Goal: Task Accomplishment & Management: Use online tool/utility

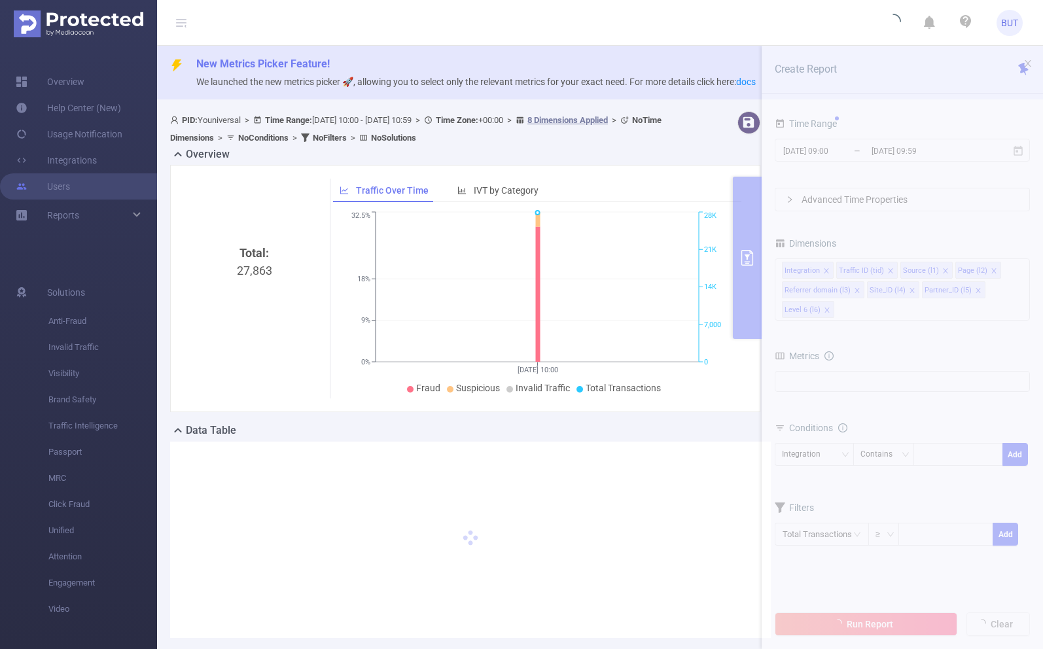
type input "[DATE] 10:00"
type input "[DATE] 10:59"
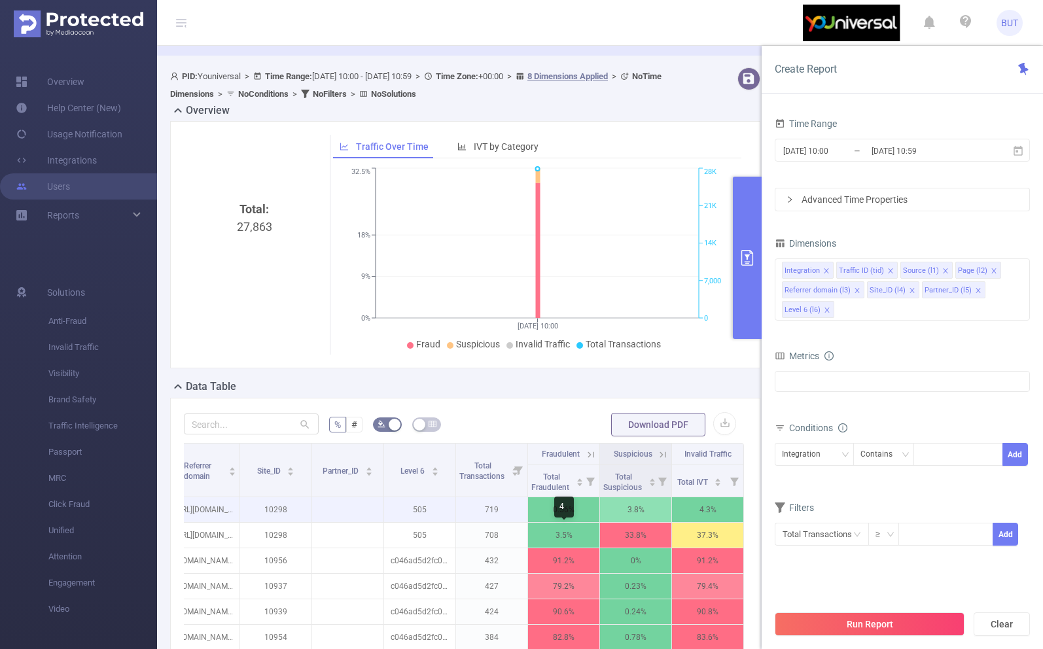
scroll to position [50, 0]
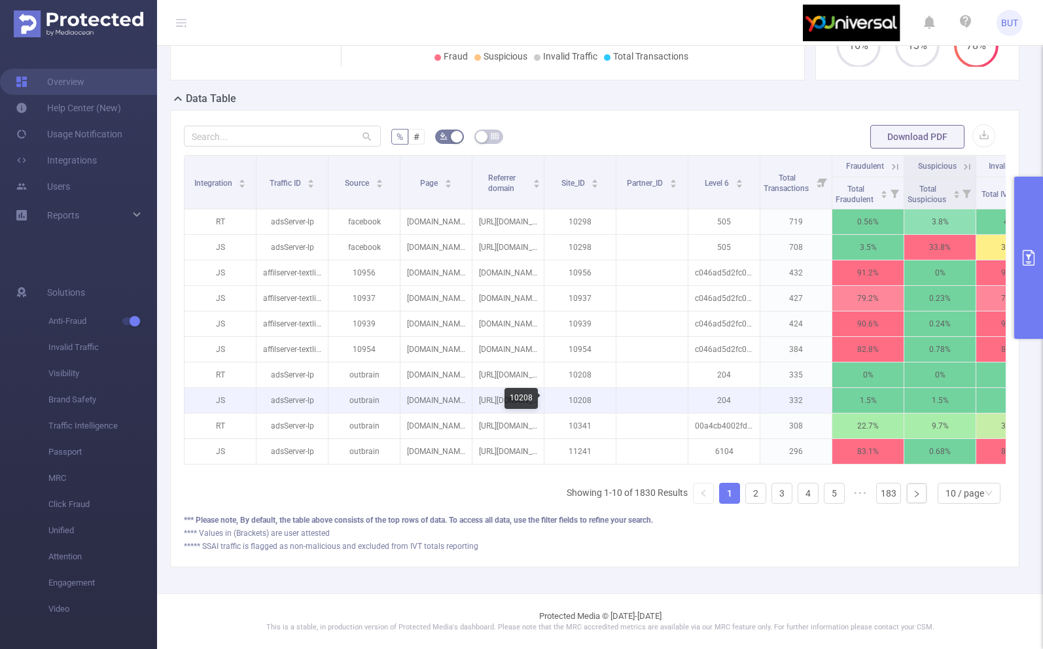
scroll to position [0, 45]
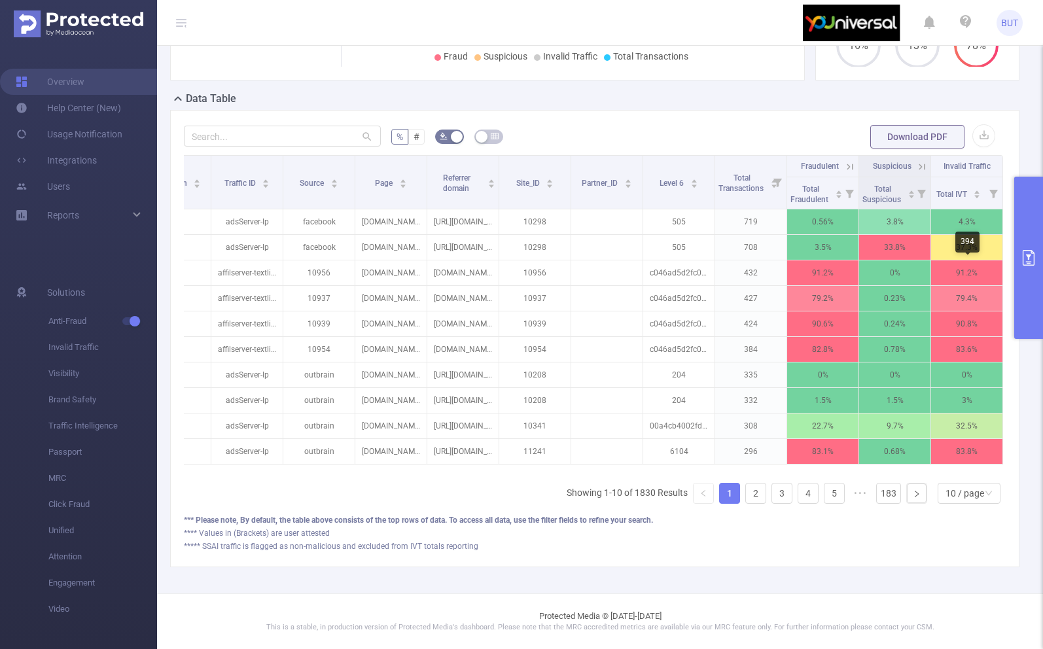
click at [1023, 277] on button "primary" at bounding box center [1028, 258] width 29 height 162
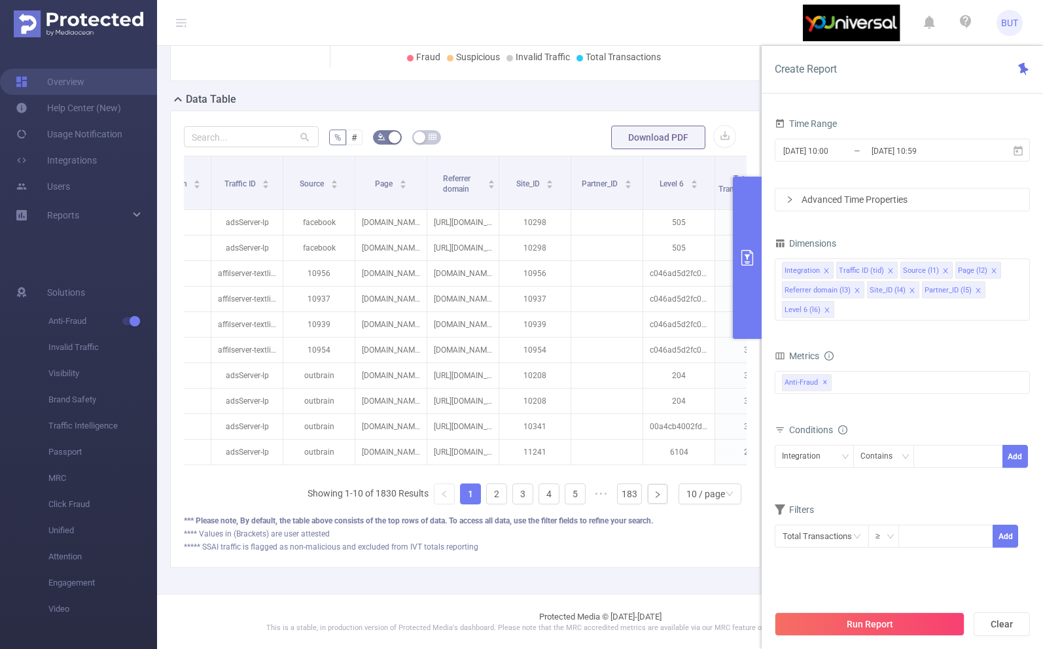
click at [753, 291] on button "primary" at bounding box center [747, 258] width 29 height 162
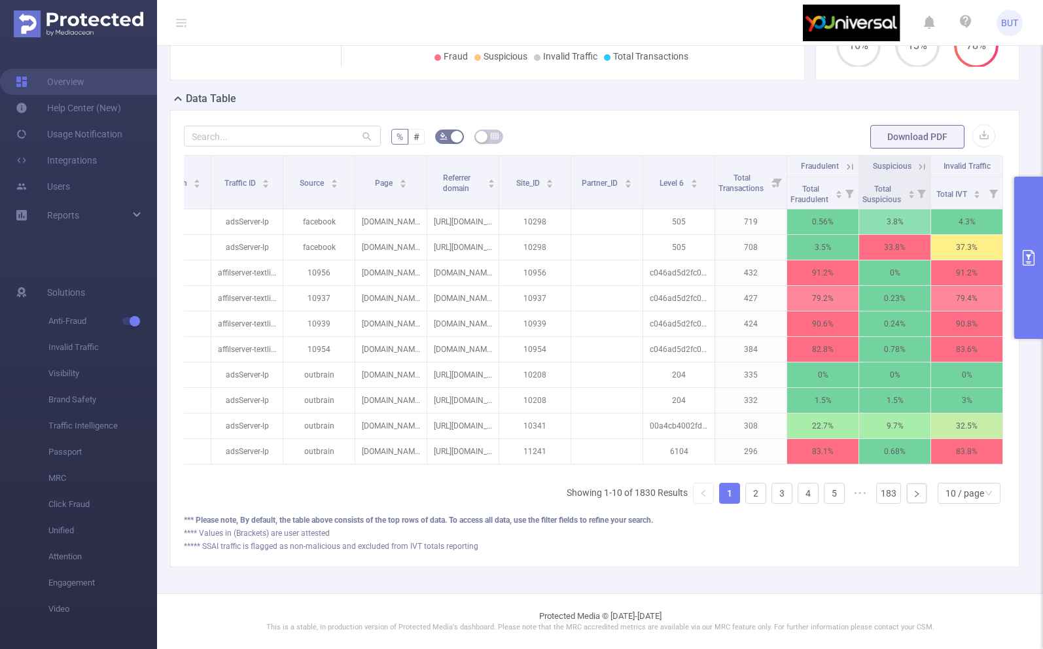
click at [1034, 217] on button "primary" at bounding box center [1028, 258] width 29 height 162
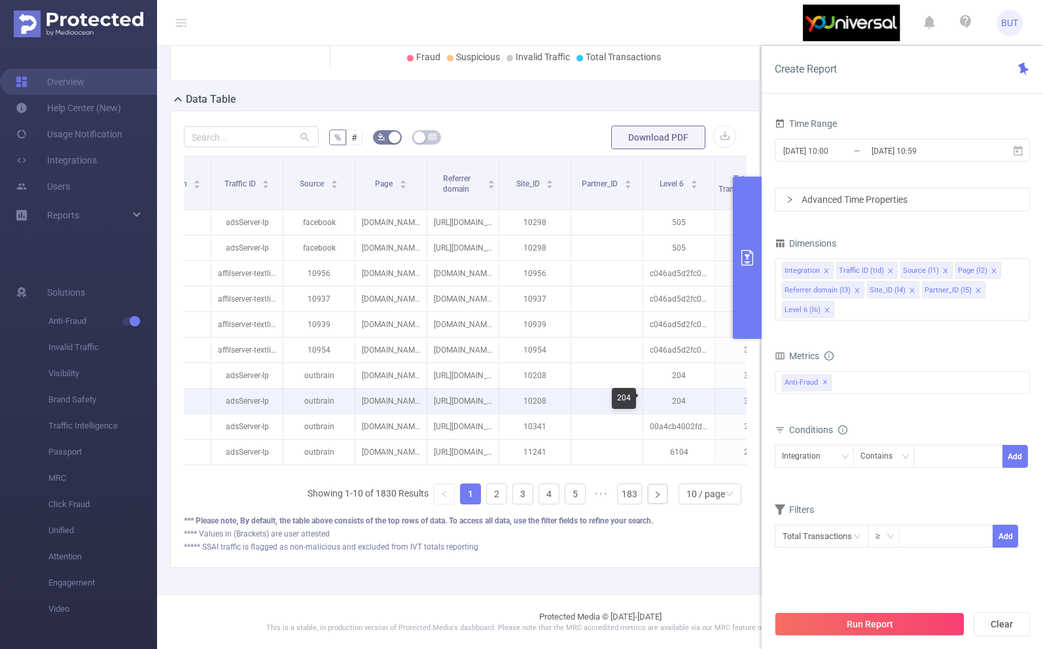
scroll to position [0, 304]
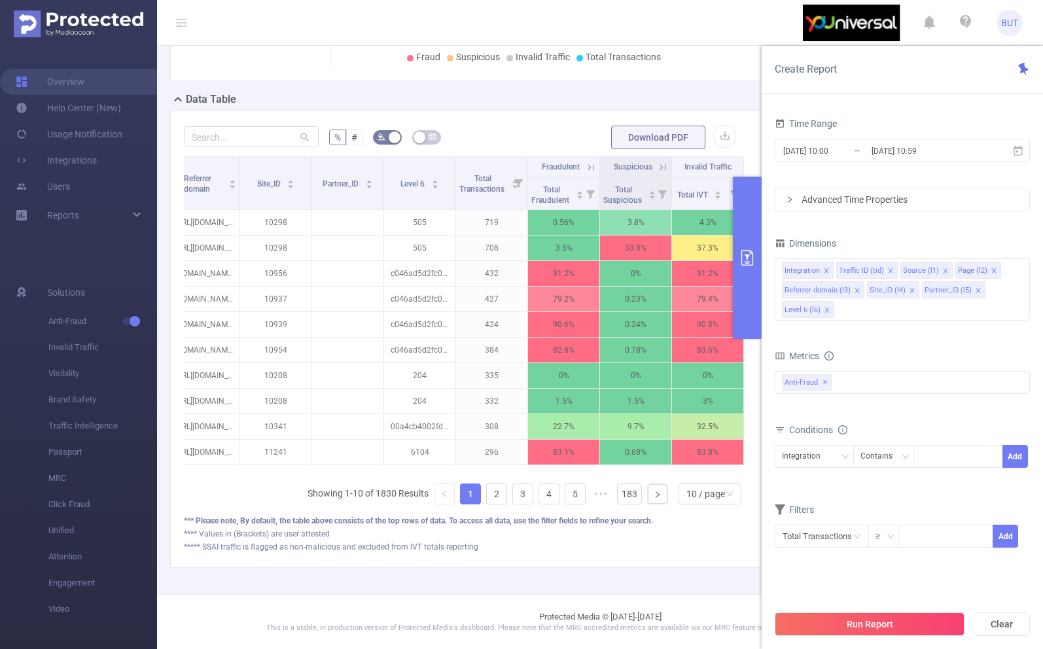
click at [1007, 22] on span "BUT" at bounding box center [1009, 23] width 17 height 26
click at [965, 96] on link "Logout" at bounding box center [951, 105] width 144 height 18
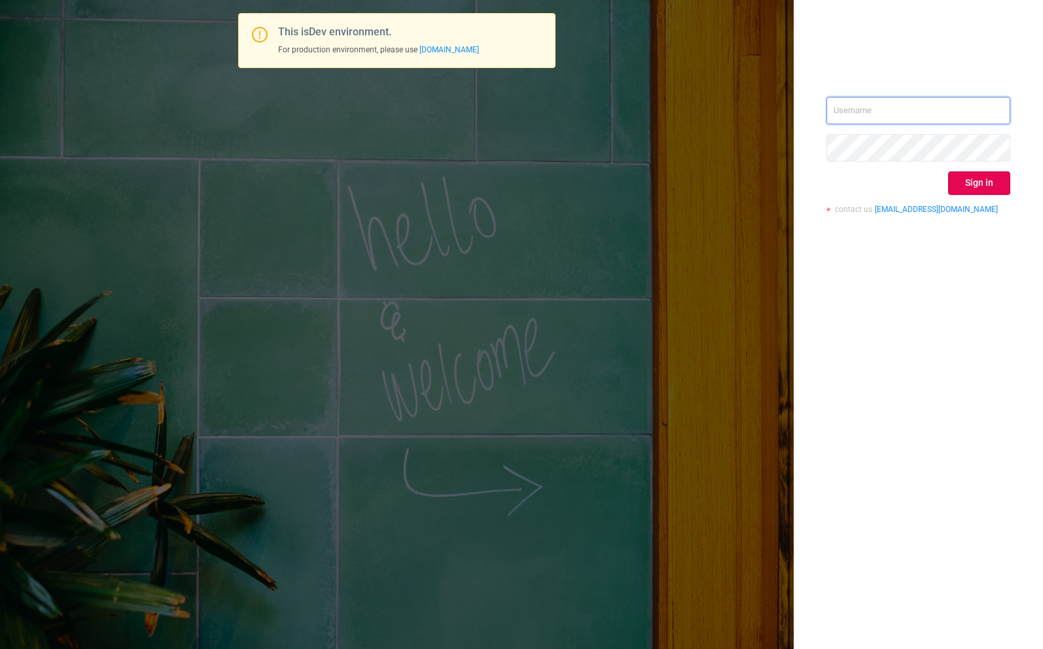
click at [883, 114] on input "text" at bounding box center [918, 110] width 184 height 27
type input "[EMAIL_ADDRESS][DOMAIN_NAME]"
click at [989, 194] on button "Sign in" at bounding box center [979, 183] width 62 height 24
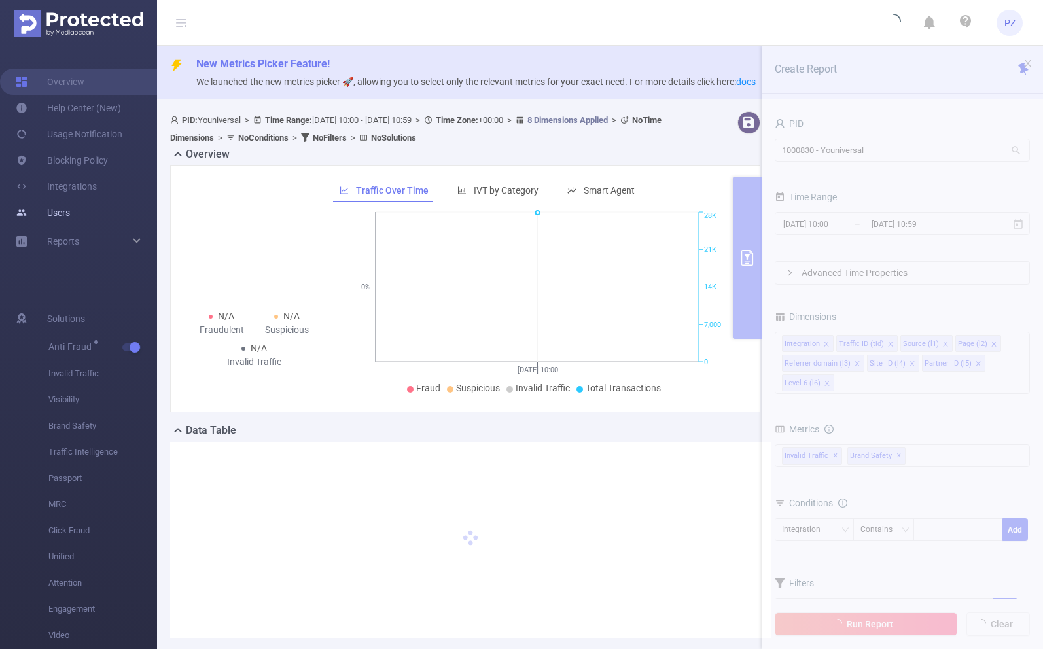
click at [61, 216] on link "Users" at bounding box center [43, 213] width 54 height 26
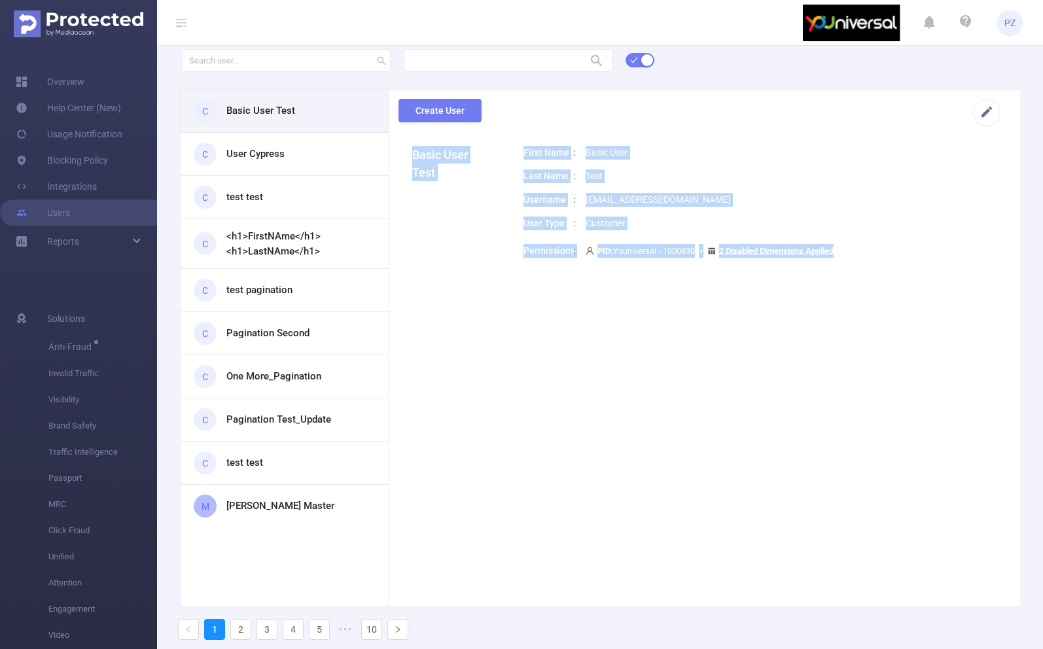
drag, startPoint x: 502, startPoint y: 118, endPoint x: 655, endPoint y: 315, distance: 249.9
click at [656, 316] on main "Create User Basic User Test First Name Basic User Last Name Test Username [EMAI…" at bounding box center [704, 348] width 631 height 517
click at [655, 315] on section "Basic User Test First Name Basic User Last Name Test Username [EMAIL_ADDRESS][D…" at bounding box center [704, 381] width 631 height 471
drag, startPoint x: 665, startPoint y: 311, endPoint x: 571, endPoint y: 125, distance: 208.3
click at [570, 124] on main "Create User Basic User Test First Name Basic User Last Name Test Username [EMAI…" at bounding box center [704, 348] width 631 height 517
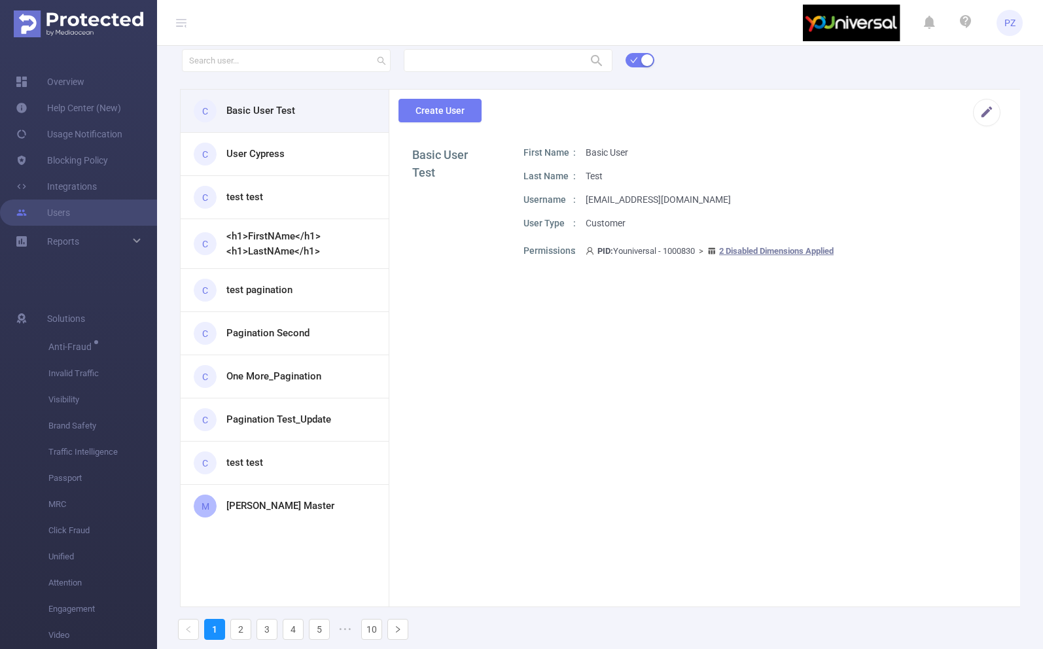
click at [571, 125] on div "Create User" at bounding box center [699, 118] width 631 height 56
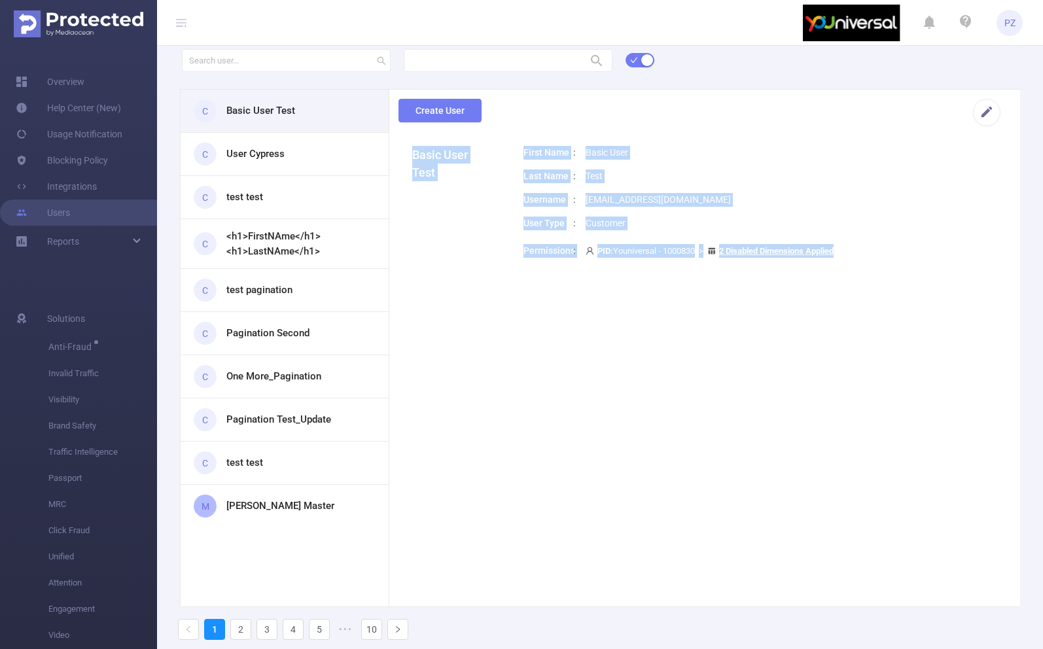
drag, startPoint x: 569, startPoint y: 124, endPoint x: 684, endPoint y: 463, distance: 357.9
click at [686, 463] on main "Create User Basic User Test First Name Basic User Last Name Test Username [EMAI…" at bounding box center [704, 348] width 631 height 517
click at [684, 463] on section "Basic User Test First Name Basic User Last Name Test Username [EMAIL_ADDRESS][D…" at bounding box center [704, 381] width 631 height 471
drag, startPoint x: 694, startPoint y: 469, endPoint x: 587, endPoint y: 138, distance: 348.0
click at [586, 138] on main "Create User Basic User Test First Name Basic User Last Name Test Username [EMAI…" at bounding box center [704, 348] width 631 height 517
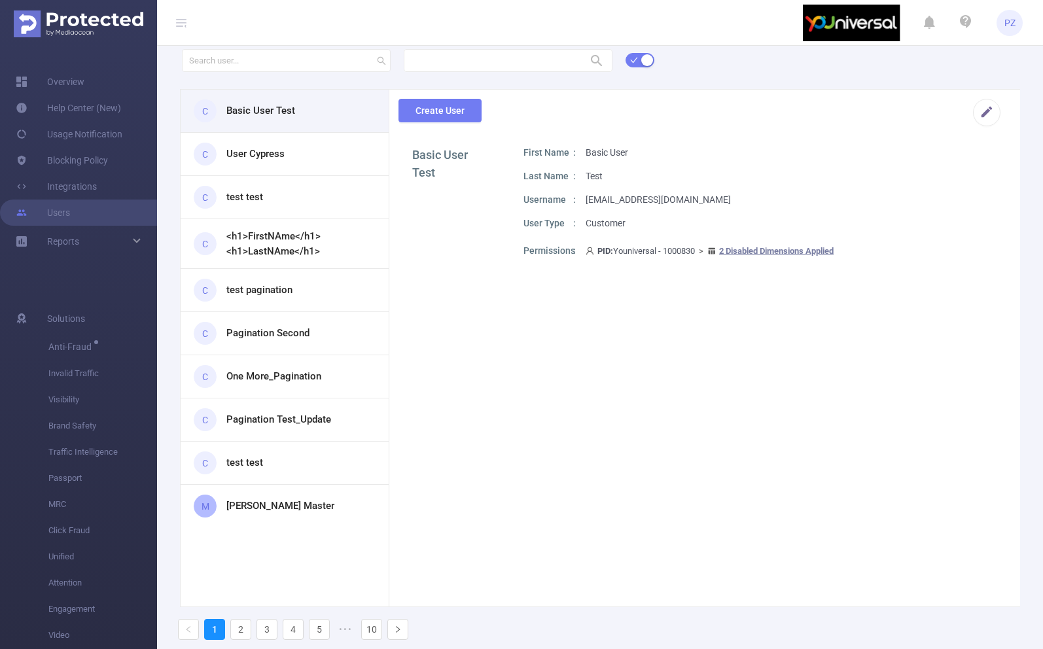
click at [587, 138] on div "Create User" at bounding box center [699, 118] width 631 height 56
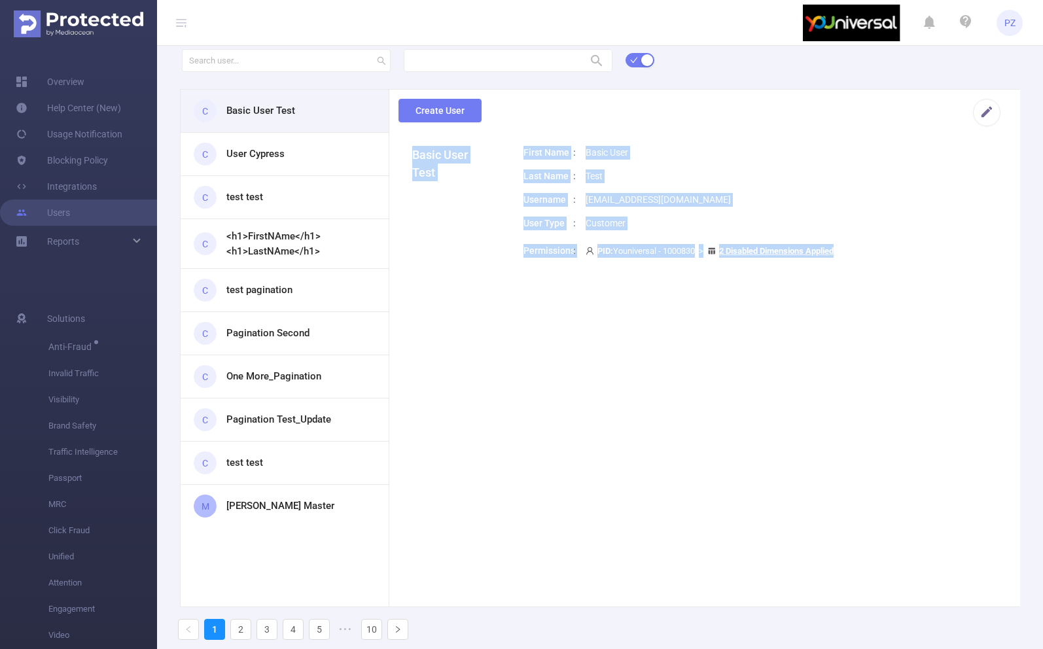
drag, startPoint x: 587, startPoint y: 128, endPoint x: 654, endPoint y: 304, distance: 188.2
click at [654, 304] on main "Create User Basic User Test First Name Basic User Last Name Test Username [EMAI…" at bounding box center [704, 348] width 631 height 517
drag, startPoint x: 654, startPoint y: 289, endPoint x: 589, endPoint y: 128, distance: 174.3
click at [589, 126] on main "Create User Basic User Test First Name Basic User Last Name Test Username [EMAI…" at bounding box center [704, 348] width 631 height 517
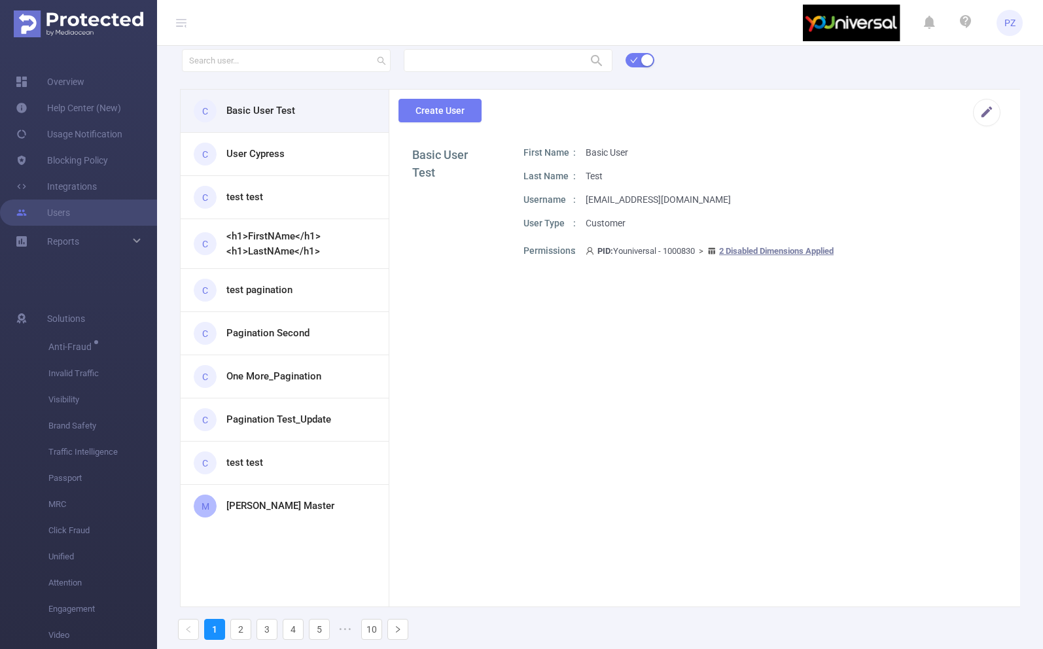
click at [589, 128] on div "Create User" at bounding box center [699, 118] width 631 height 56
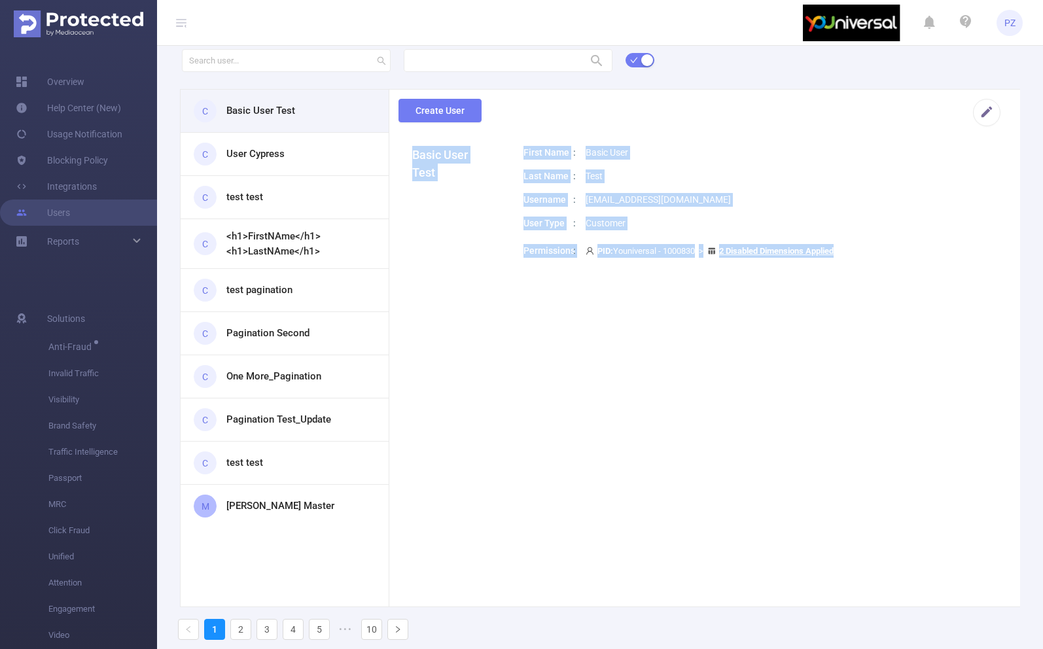
drag, startPoint x: 590, startPoint y: 109, endPoint x: 653, endPoint y: 395, distance: 292.7
click at [653, 395] on main "Create User Basic User Test First Name Basic User Last Name Test Username [EMAI…" at bounding box center [704, 348] width 631 height 517
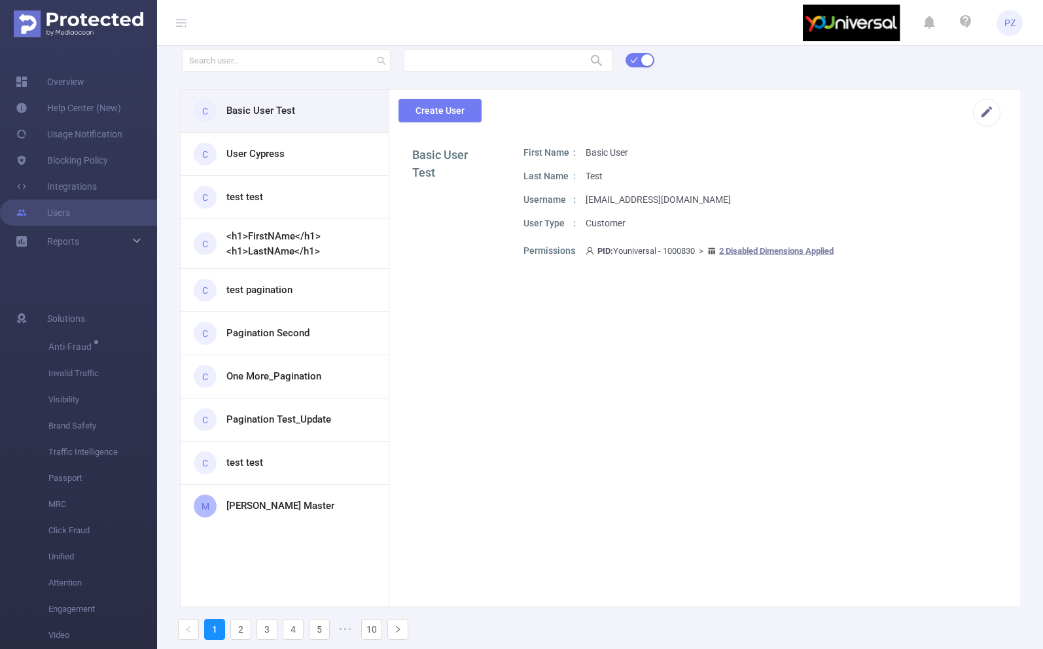
click at [634, 349] on section "Basic User Test First Name Basic User Last Name Test Username [EMAIL_ADDRESS][D…" at bounding box center [704, 381] width 631 height 471
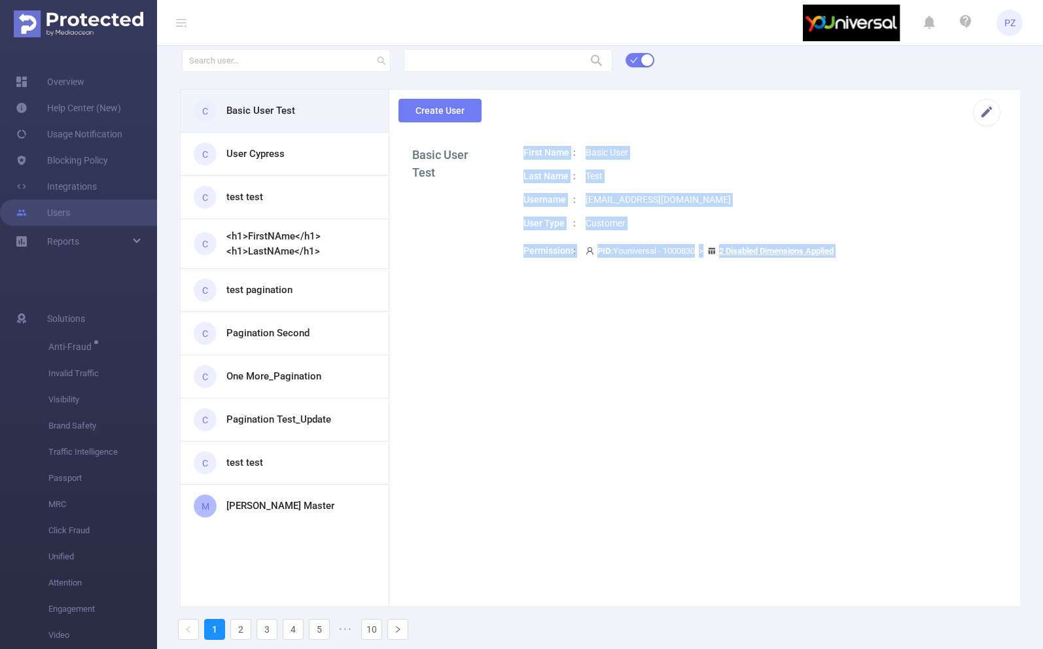
drag, startPoint x: 635, startPoint y: 349, endPoint x: 533, endPoint y: 151, distance: 222.7
click at [533, 151] on section "Basic User Test First Name Basic User Last Name Test Username [EMAIL_ADDRESS][D…" at bounding box center [704, 381] width 631 height 471
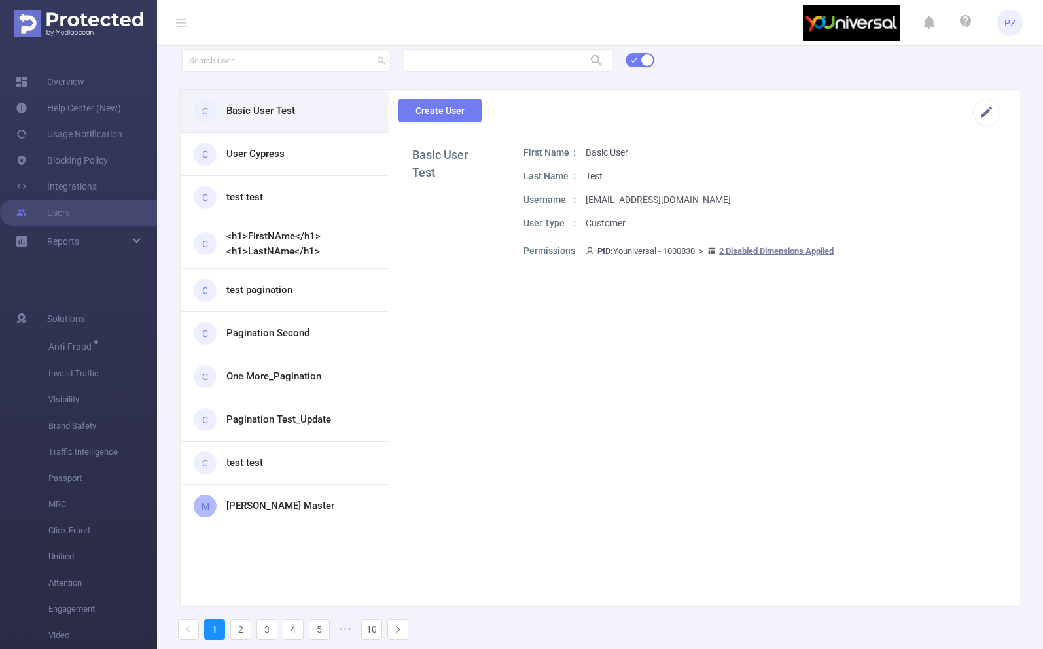
click at [448, 255] on div "Basic User Test" at bounding box center [451, 207] width 79 height 122
click at [317, 104] on div "C Basic User Test" at bounding box center [285, 111] width 208 height 43
click at [992, 109] on button "button" at bounding box center [986, 112] width 27 height 27
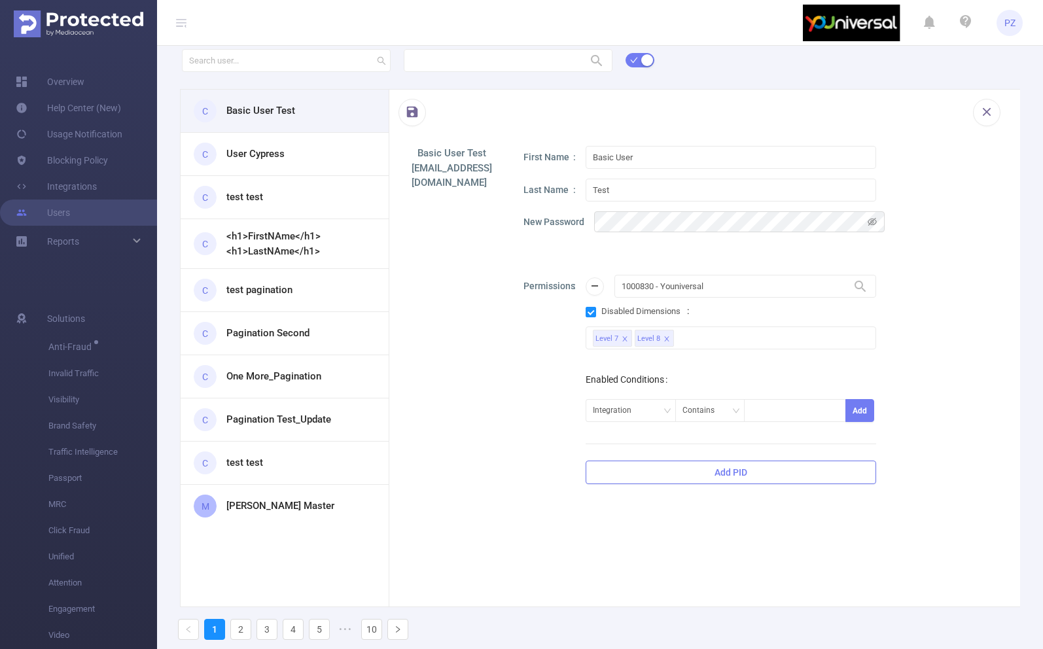
click at [639, 476] on button "Add PID" at bounding box center [731, 473] width 290 height 24
click at [640, 474] on input "1000001 - Demo" at bounding box center [745, 472] width 262 height 23
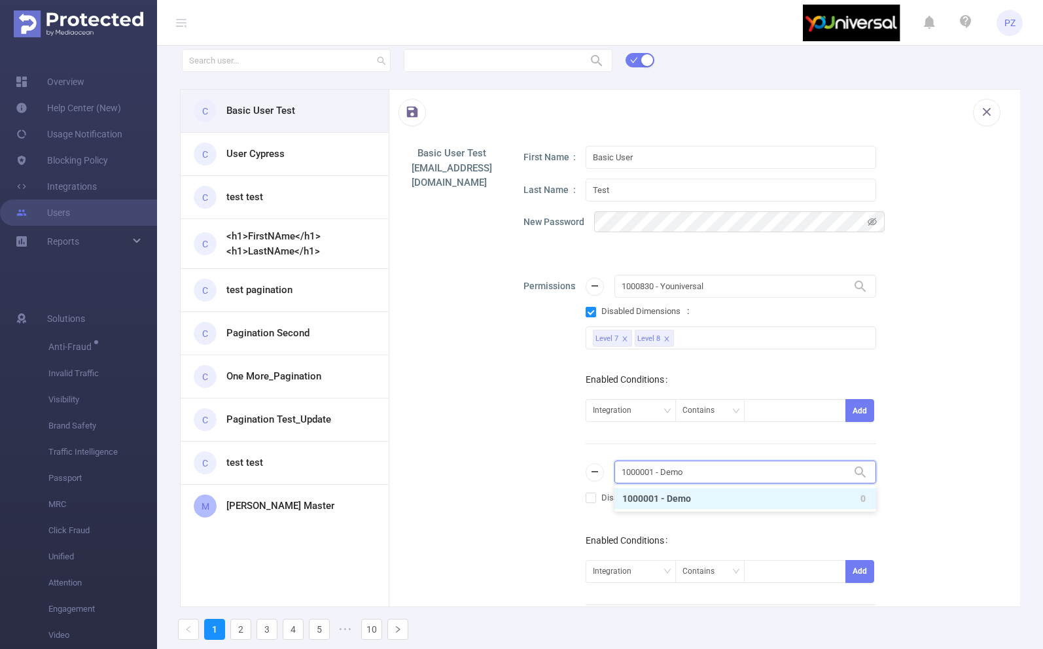
click at [640, 474] on input "1000001 - Demo" at bounding box center [745, 472] width 262 height 23
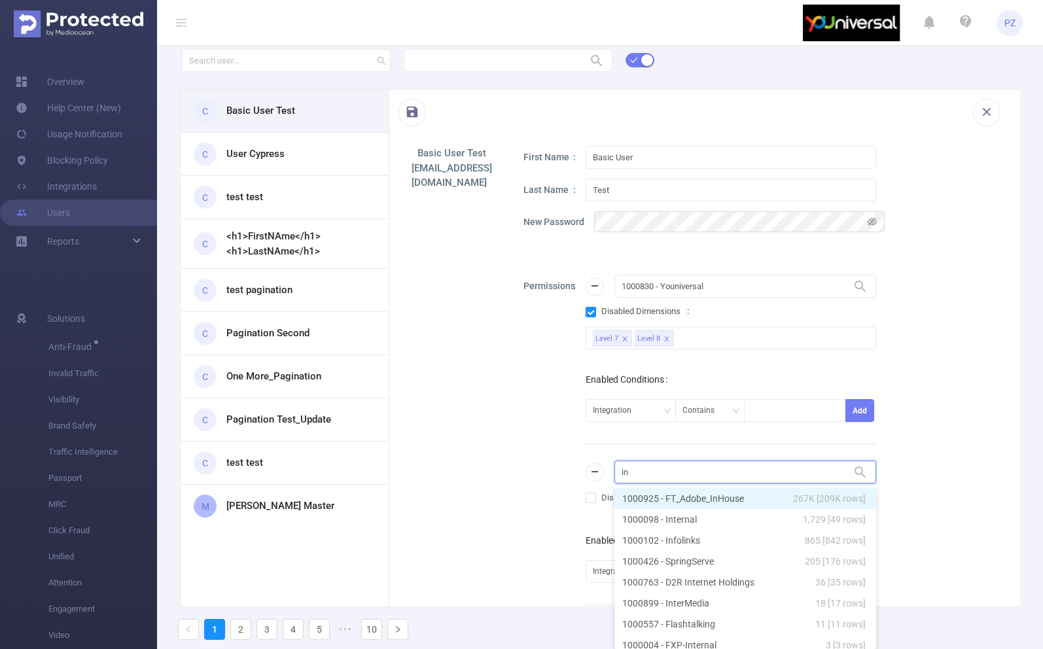
type input "int"
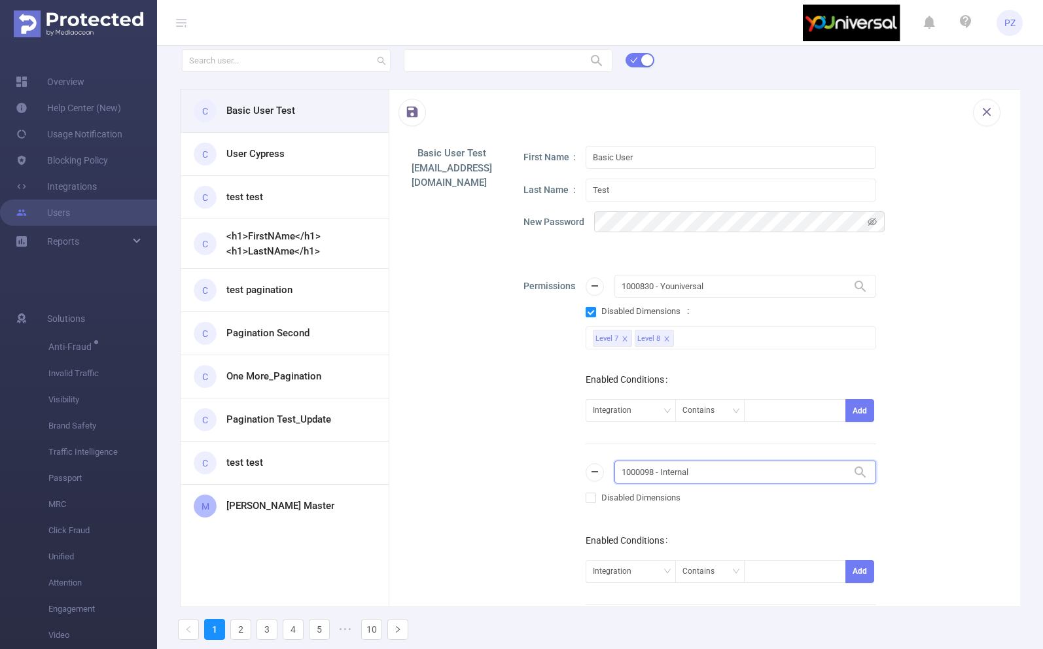
click at [693, 479] on input "1000098 - Internal" at bounding box center [745, 472] width 262 height 23
click at [692, 479] on input "1000098 - Internal" at bounding box center [745, 472] width 262 height 23
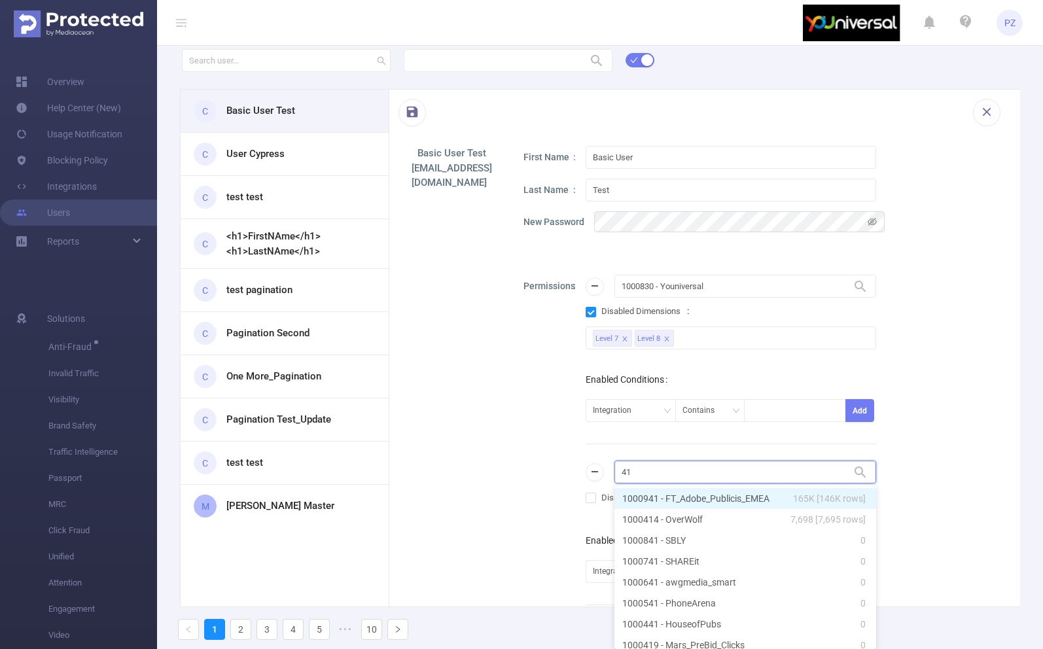
type input "411"
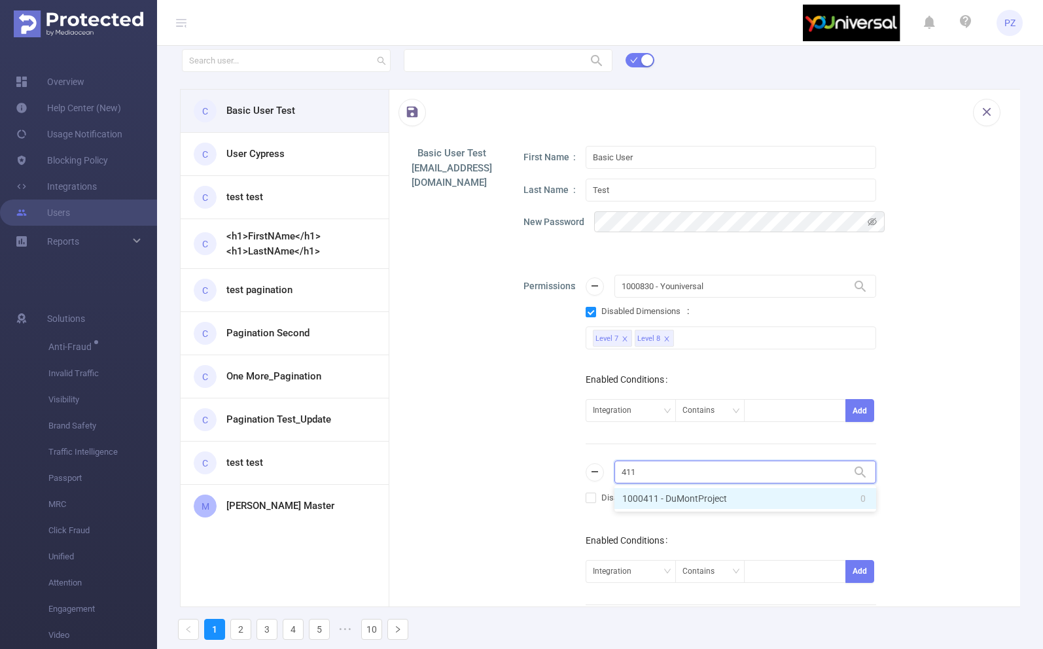
click at [805, 500] on li "1000411 - DuMontProject 0" at bounding box center [745, 498] width 262 height 21
click at [644, 479] on input "1000411 - DuMontProject" at bounding box center [745, 472] width 262 height 23
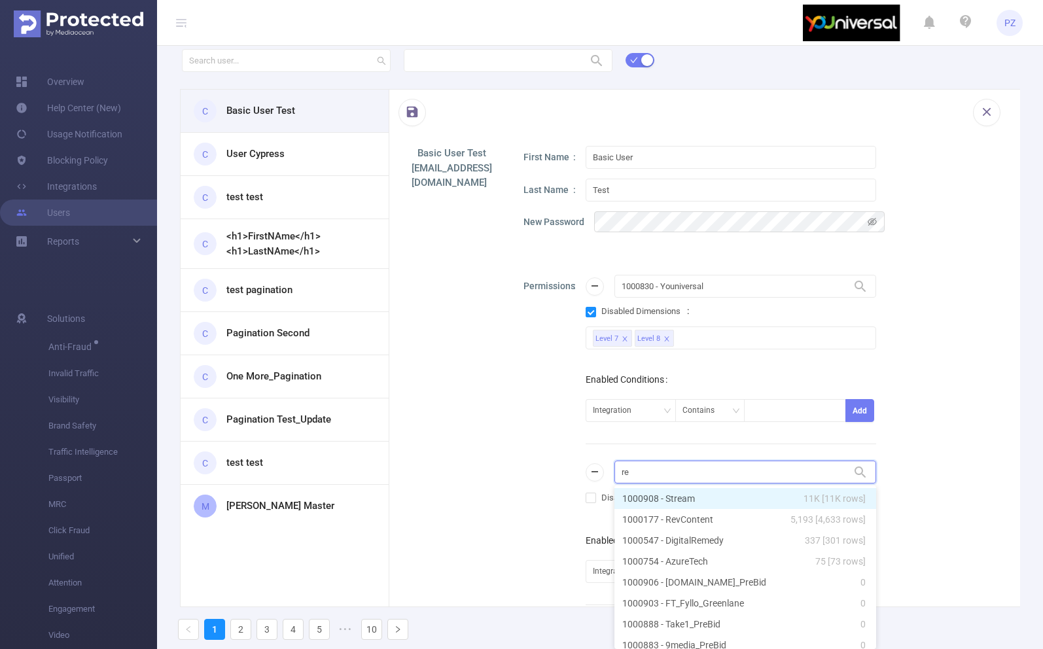
type input "rev"
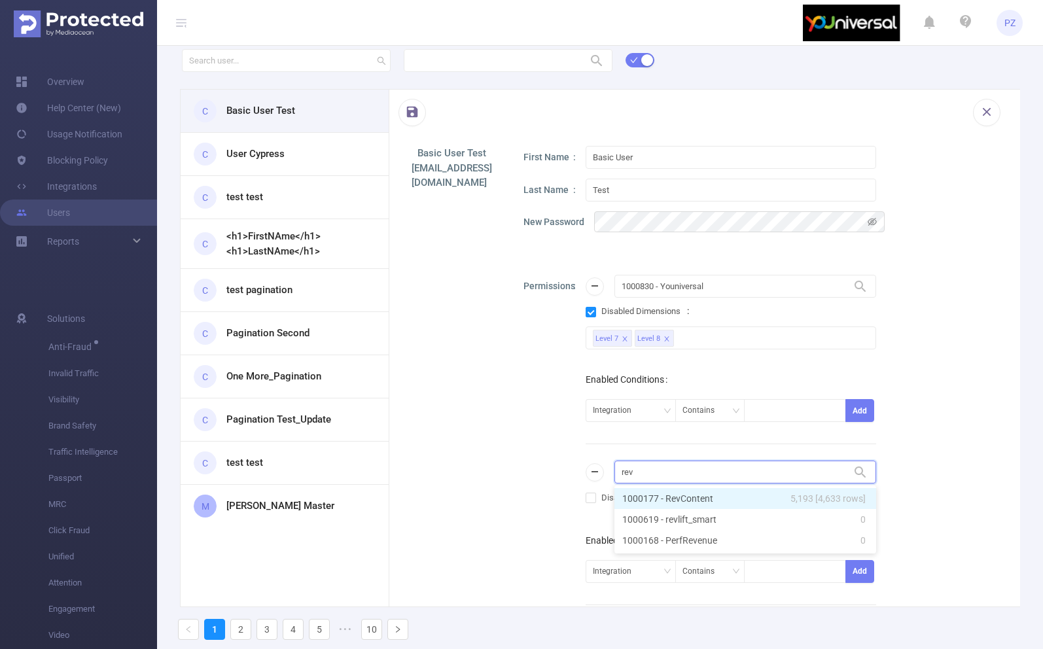
click at [673, 499] on li "1000177 - RevContent 5,193 [4,633 rows]" at bounding box center [745, 498] width 262 height 21
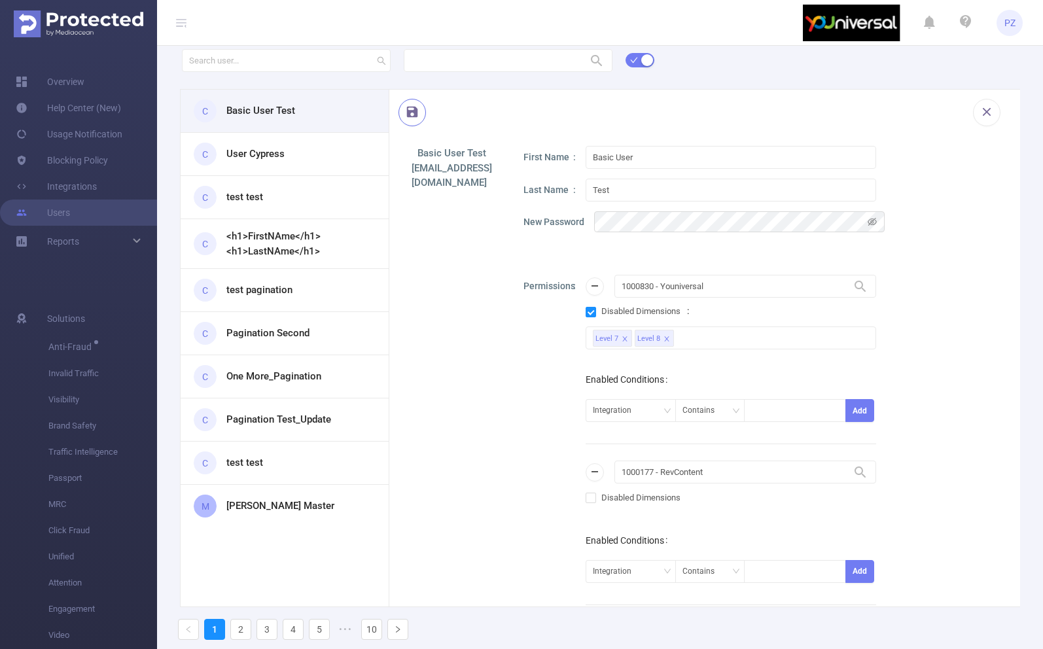
click at [409, 109] on button "button" at bounding box center [411, 112] width 27 height 27
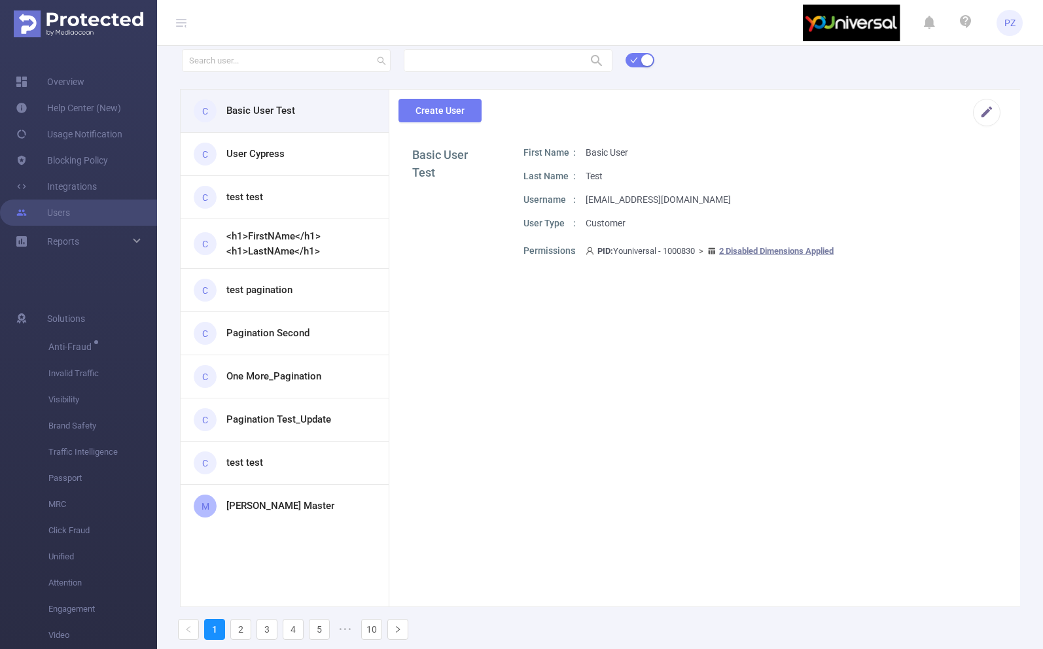
click at [1007, 20] on span "PZ" at bounding box center [1009, 23] width 11 height 26
click at [979, 96] on link "Logout" at bounding box center [951, 105] width 144 height 18
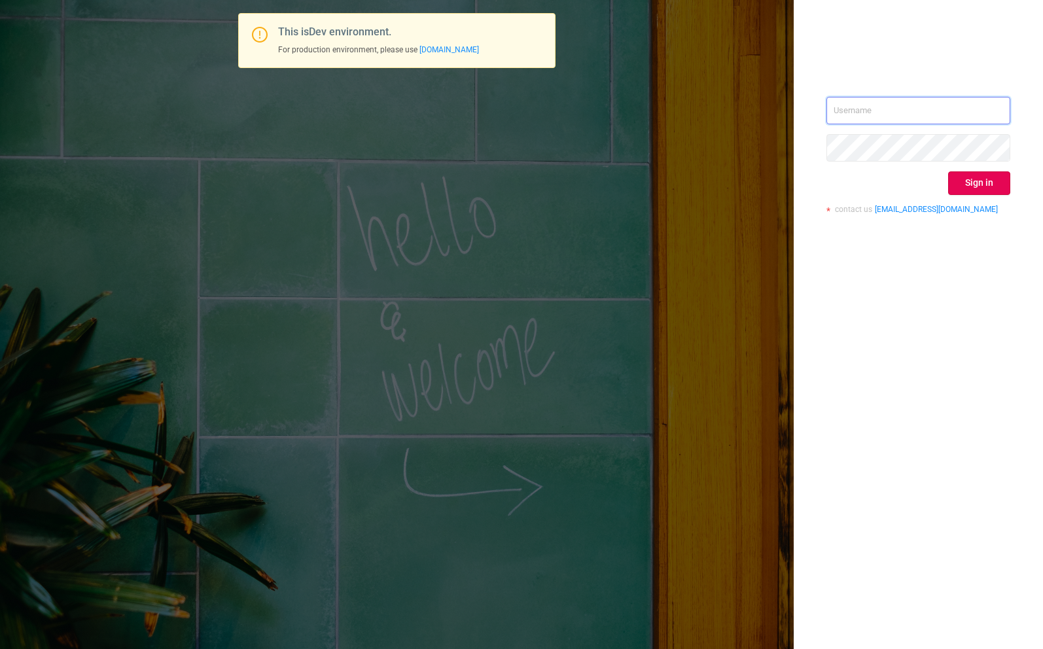
click at [960, 109] on input "text" at bounding box center [918, 110] width 184 height 27
type input "[EMAIL_ADDRESS][DOMAIN_NAME]"
click at [975, 181] on button "Sign in" at bounding box center [979, 183] width 62 height 24
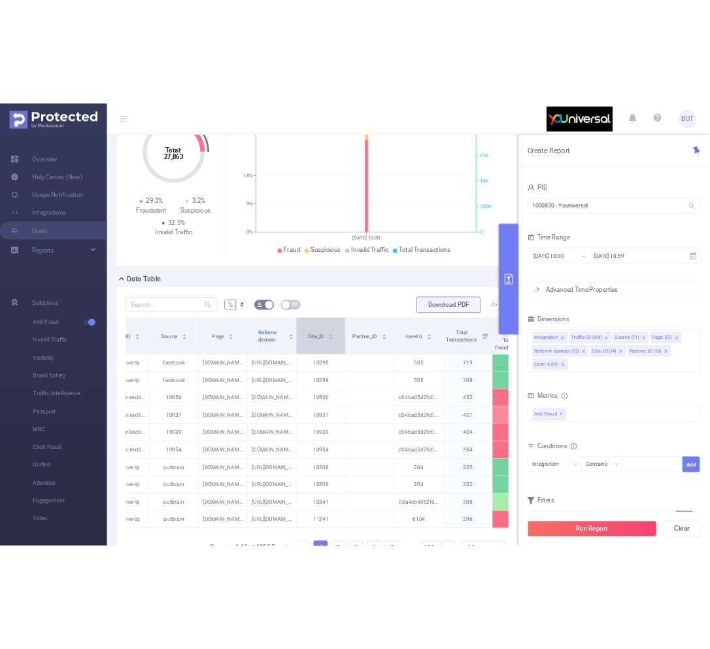
scroll to position [0, 304]
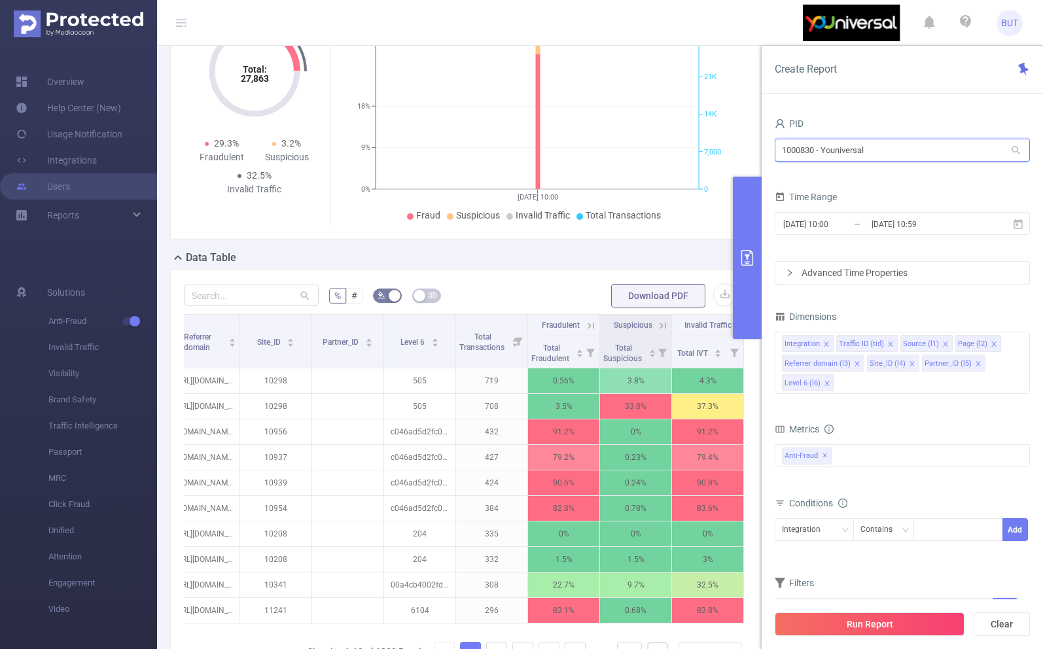
click at [903, 149] on input "1000830 - Youniversal" at bounding box center [902, 150] width 255 height 23
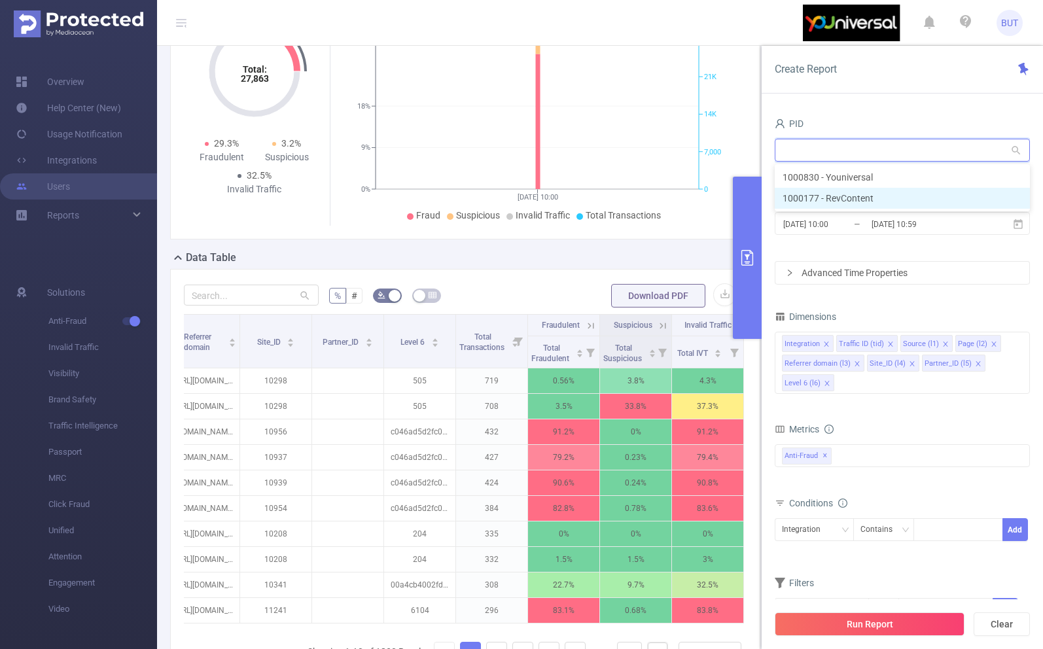
click at [895, 194] on li "1000177 - RevContent" at bounding box center [902, 198] width 255 height 21
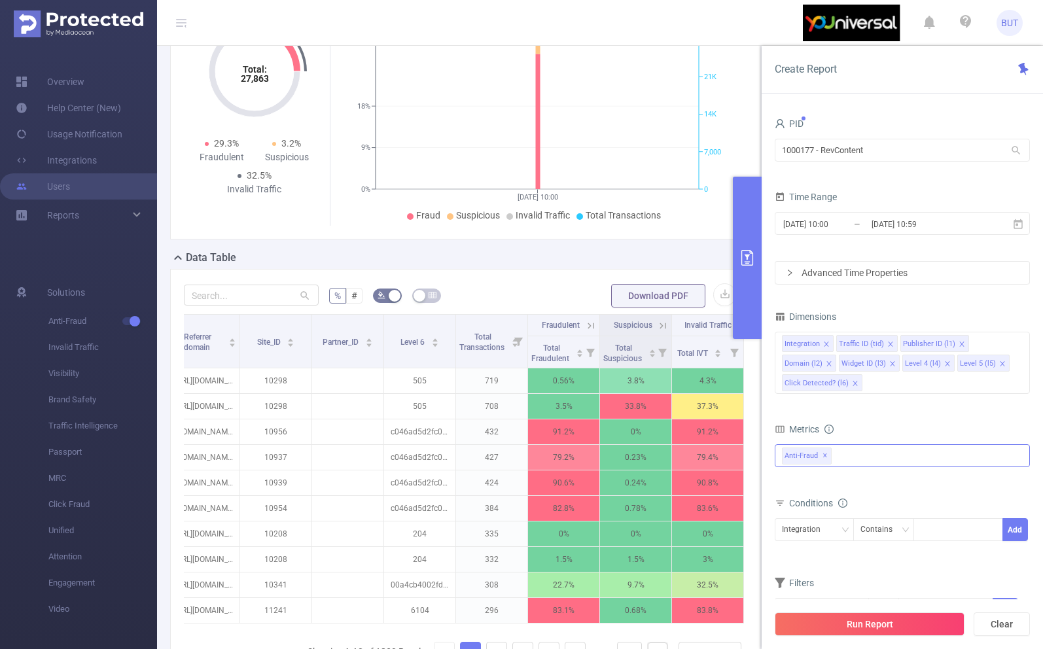
click at [890, 455] on div "Anti-Fraud ✕" at bounding box center [902, 455] width 255 height 23
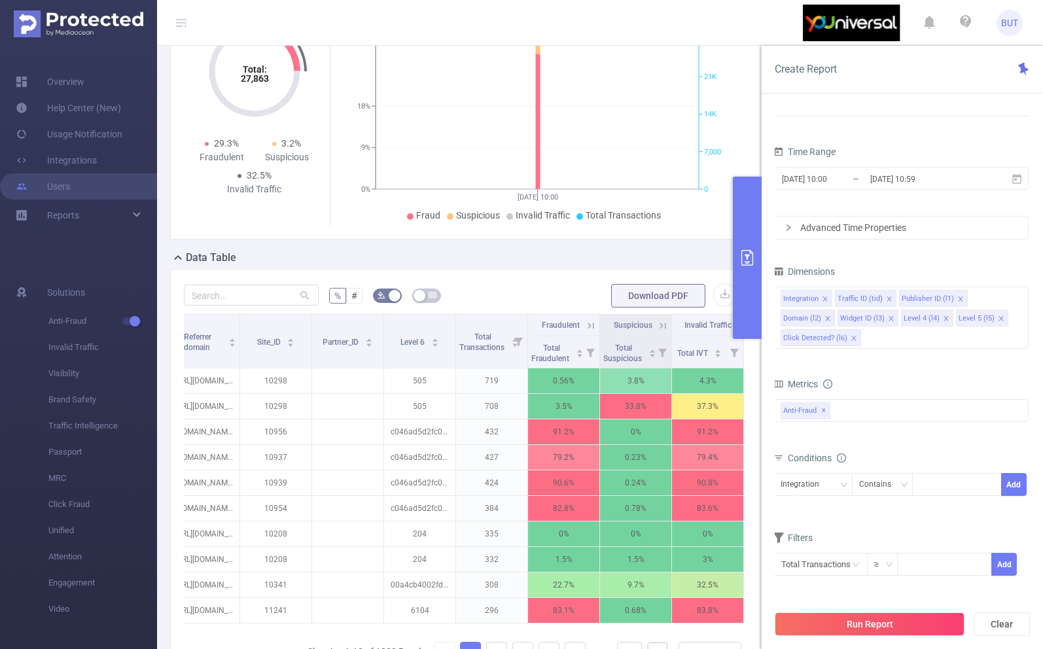
click at [855, 386] on div "Metrics" at bounding box center [900, 386] width 255 height 22
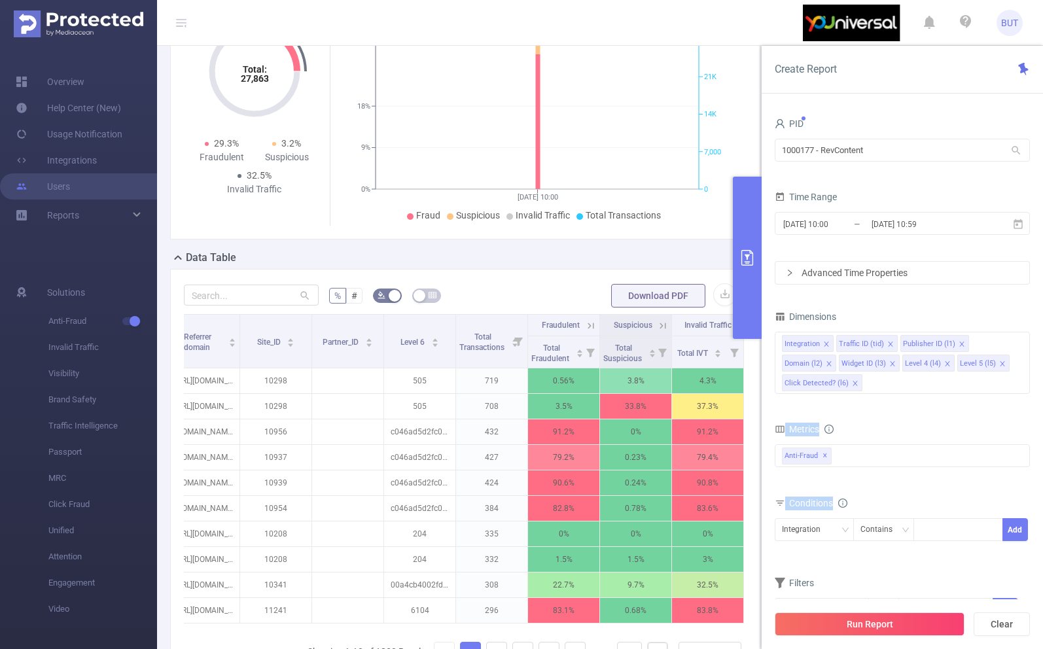
drag, startPoint x: 1036, startPoint y: 529, endPoint x: 1011, endPoint y: 325, distance: 205.1
click at [1012, 325] on div "PID 1000177 - RevContent 1000177 - RevContent Time Range [DATE] 10:00 _ [DATE] …" at bounding box center [902, 386] width 281 height 570
click at [1011, 325] on div "Dimensions" at bounding box center [902, 318] width 255 height 22
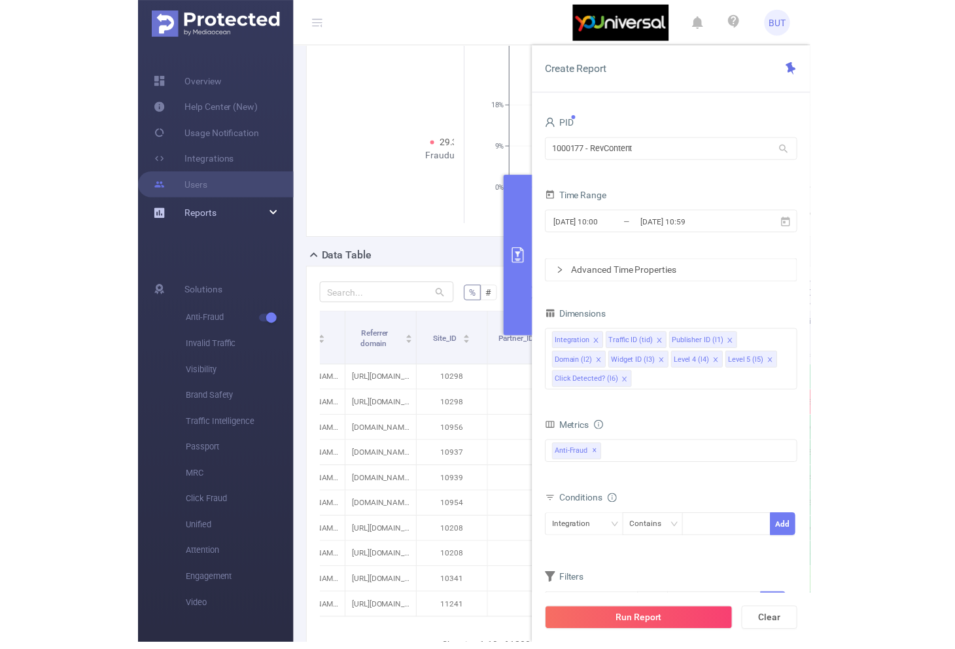
scroll to position [158, 0]
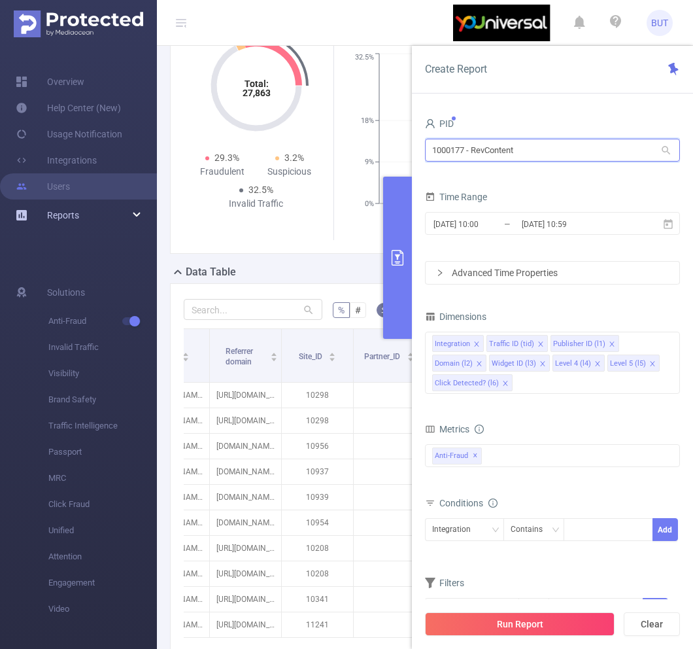
click at [605, 148] on input "1000177 - RevContent" at bounding box center [552, 150] width 255 height 23
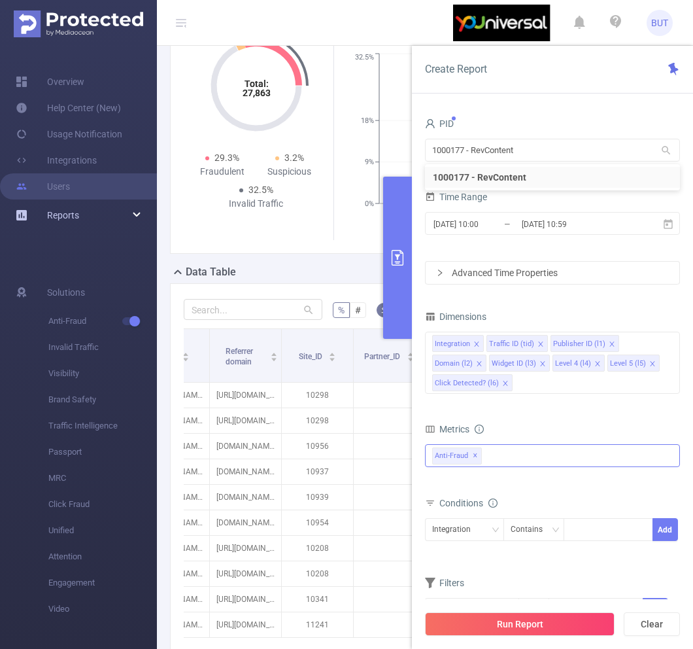
click at [593, 446] on div "Anti-Fraud ✕ Anti-Fraud" at bounding box center [552, 455] width 255 height 23
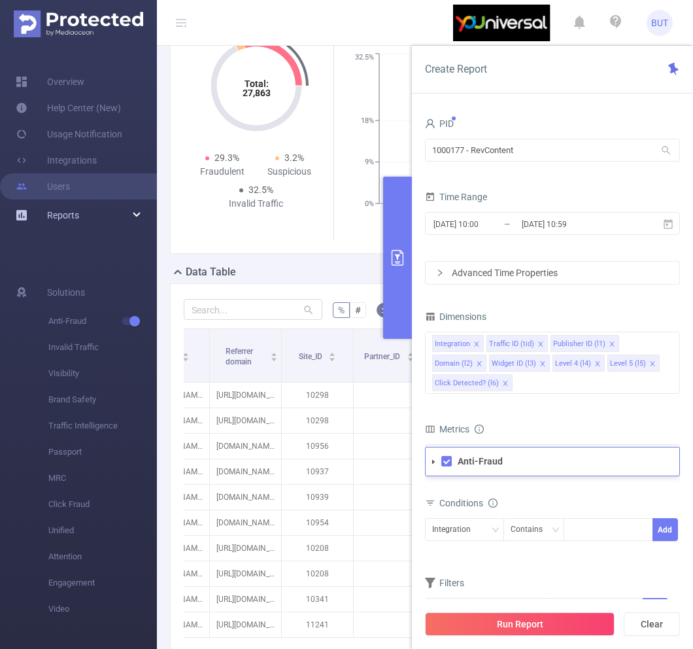
click at [595, 426] on div "Metrics" at bounding box center [552, 431] width 255 height 22
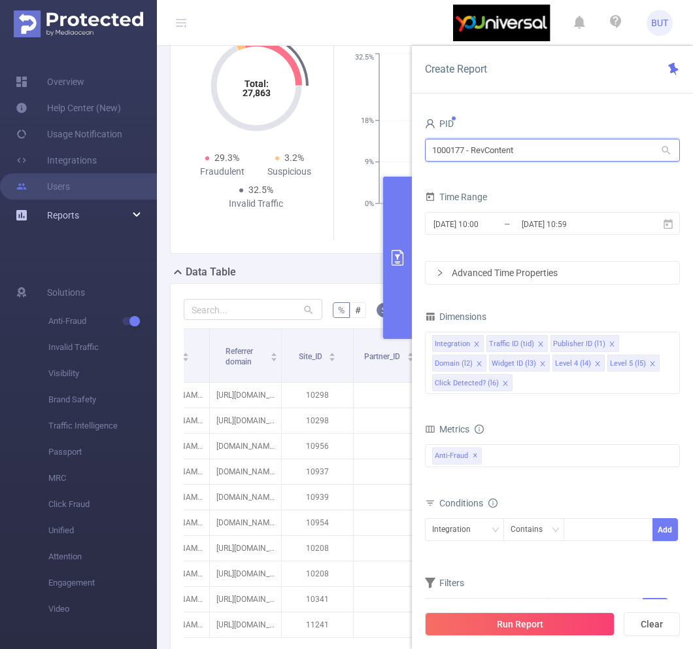
click at [578, 142] on input "1000177 - RevContent" at bounding box center [552, 150] width 255 height 23
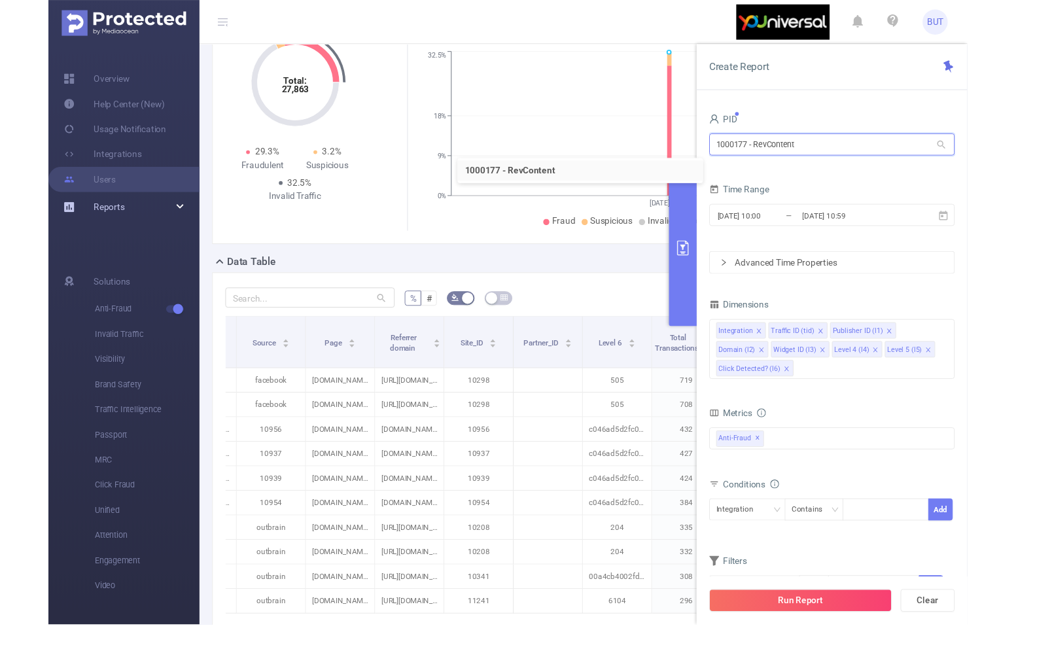
scroll to position [0, 33]
